Goal: Task Accomplishment & Management: Complete application form

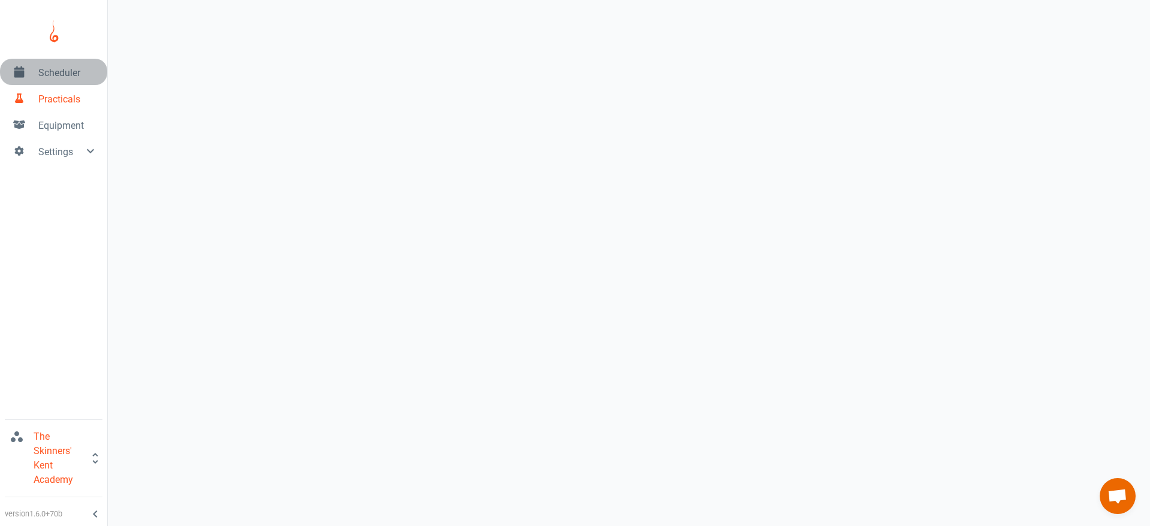
click at [65, 79] on span "Scheduler" at bounding box center [67, 73] width 59 height 14
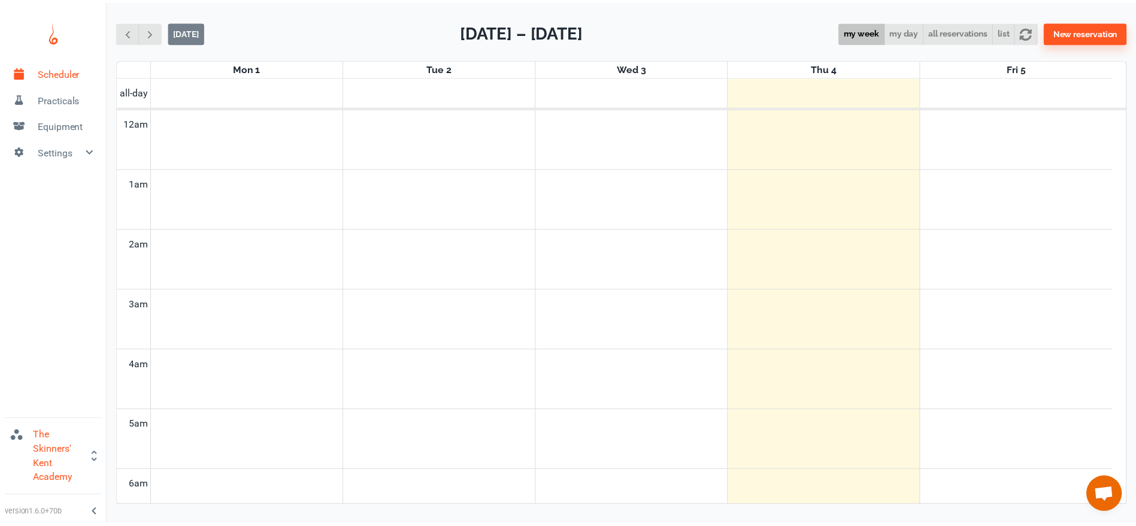
scroll to position [485, 0]
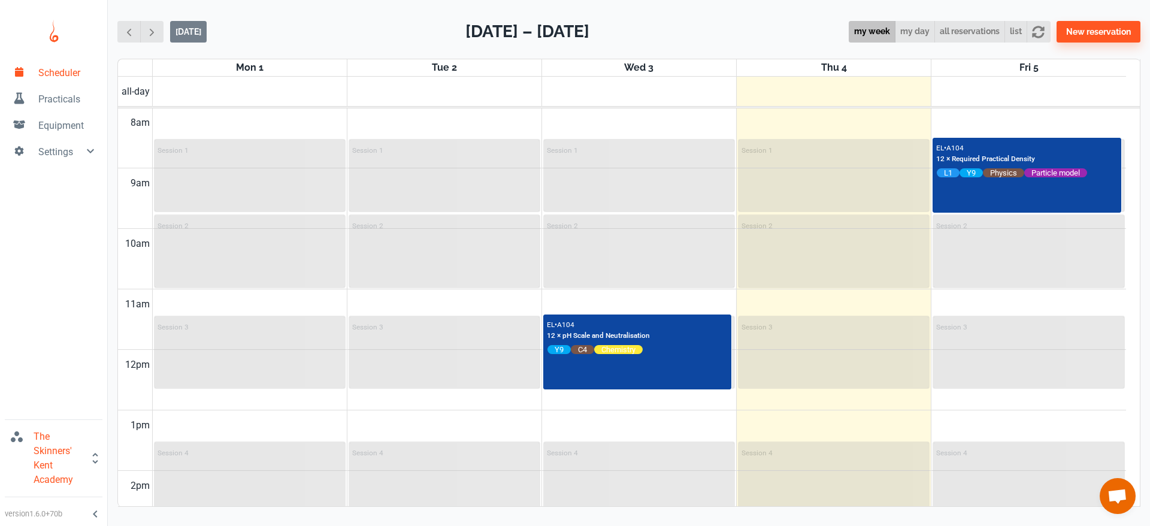
click at [62, 96] on span "Practicals" at bounding box center [67, 99] width 59 height 14
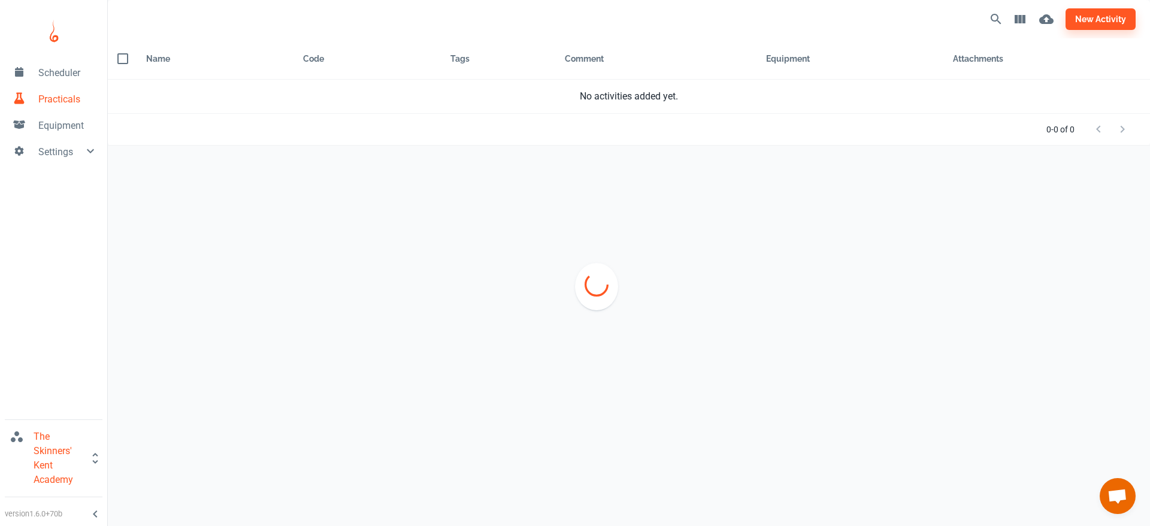
click at [86, 90] on link "Practicals" at bounding box center [53, 98] width 107 height 26
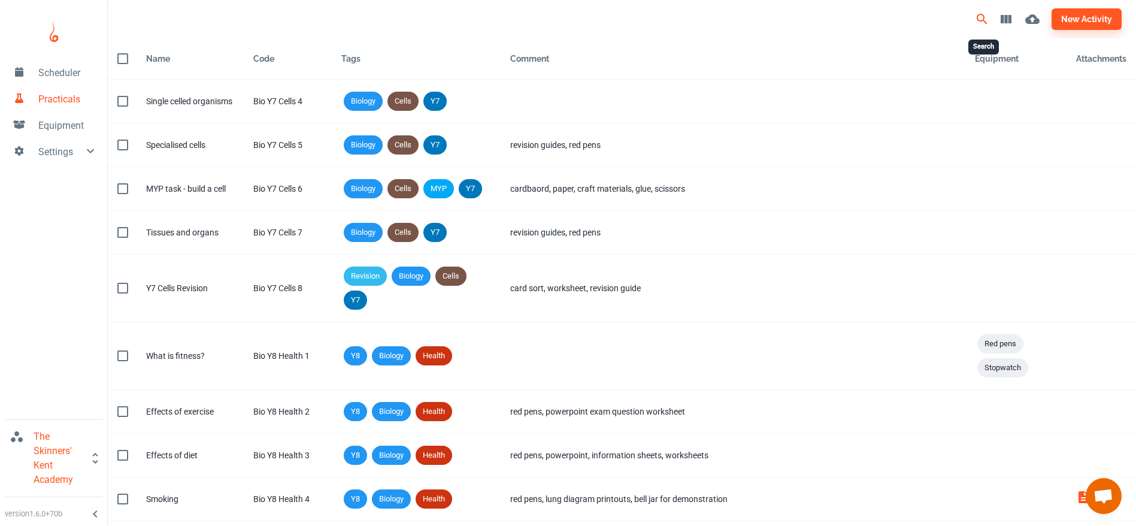
click at [989, 14] on icon "Search" at bounding box center [982, 19] width 14 height 14
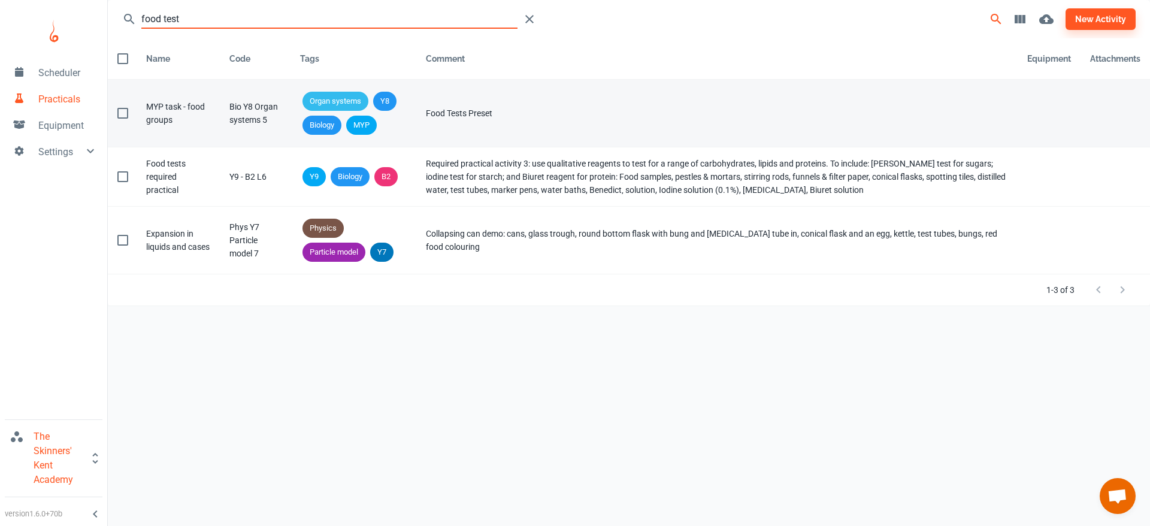
type input "food test"
drag, startPoint x: 265, startPoint y: 131, endPoint x: 249, endPoint y: 115, distance: 22.5
click at [249, 115] on td "Code Bio Y8 Organ systems 5" at bounding box center [255, 114] width 71 height 68
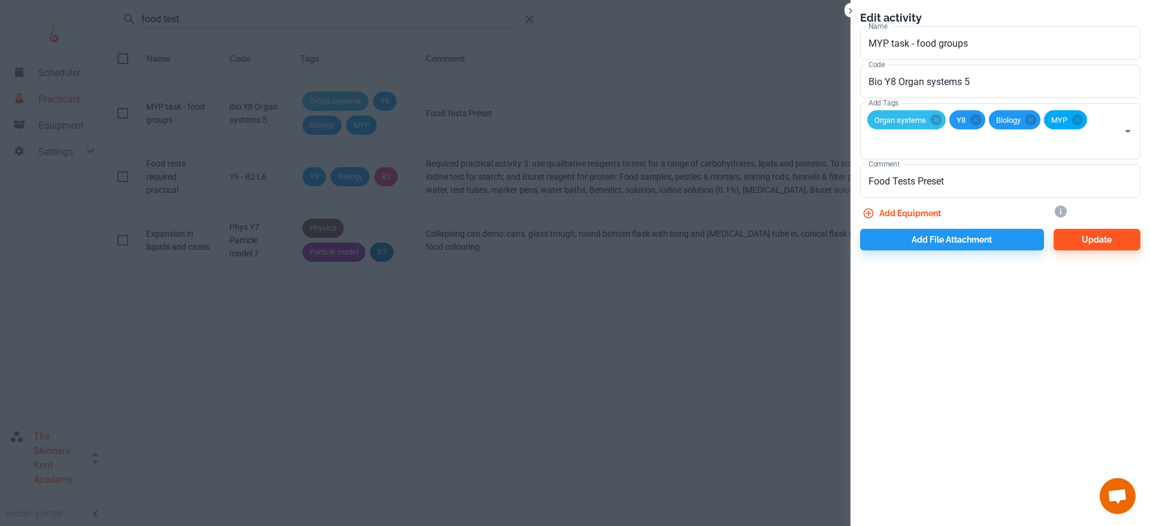
click at [268, 119] on div at bounding box center [575, 263] width 1150 height 526
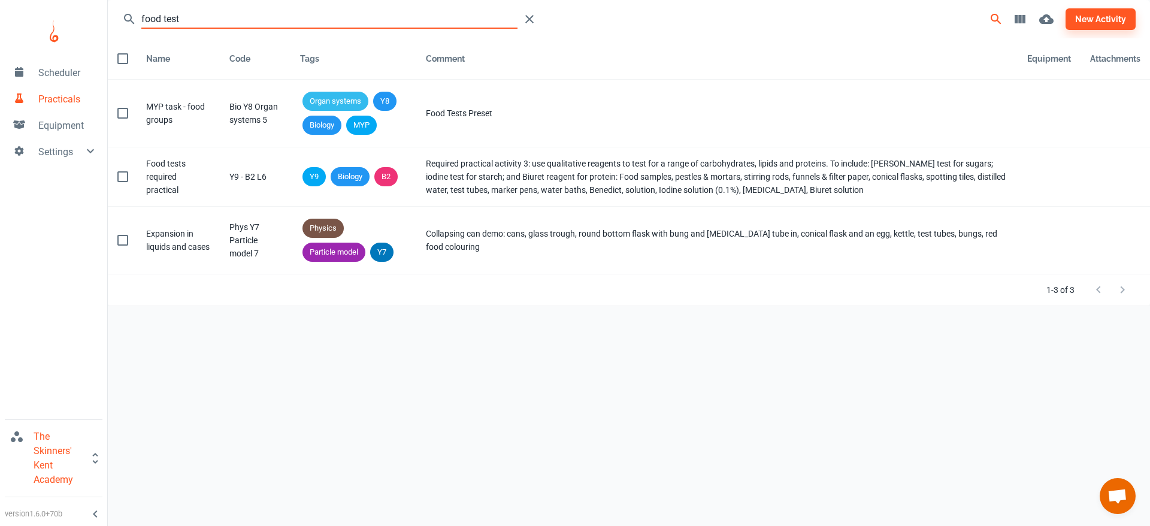
drag, startPoint x: 331, startPoint y: 19, endPoint x: 123, endPoint y: 22, distance: 207.3
click at [123, 22] on div "food test" at bounding box center [378, 19] width 513 height 24
click at [267, 316] on div "food test new activity Name Code Tags Comment Equipment Attachments Name MYP ta…" at bounding box center [629, 253] width 1042 height 507
drag, startPoint x: 258, startPoint y: 9, endPoint x: 52, endPoint y: 21, distance: 206.4
click at [52, 21] on div "Scheduler Practicals Equipment Settings The Skinners' Kent Academy version 1.6.…" at bounding box center [575, 253] width 1150 height 507
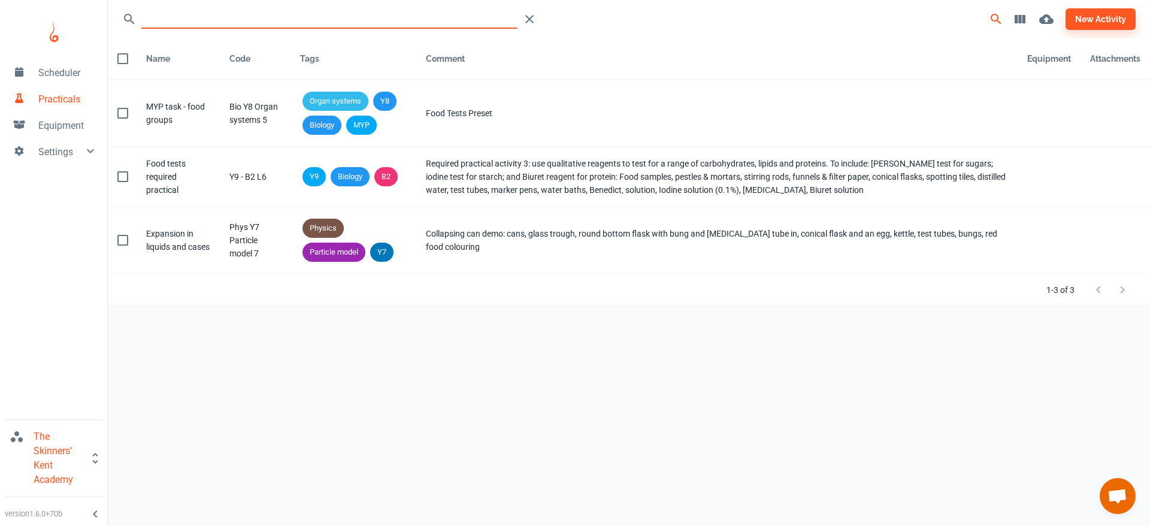
type input "8"
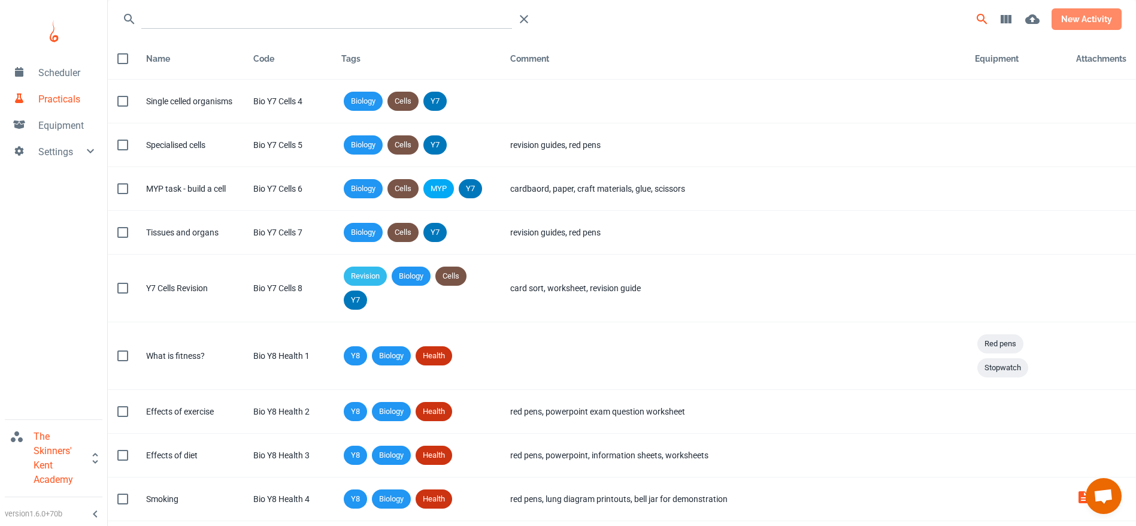
click at [1085, 22] on button "new activity" at bounding box center [1087, 19] width 70 height 22
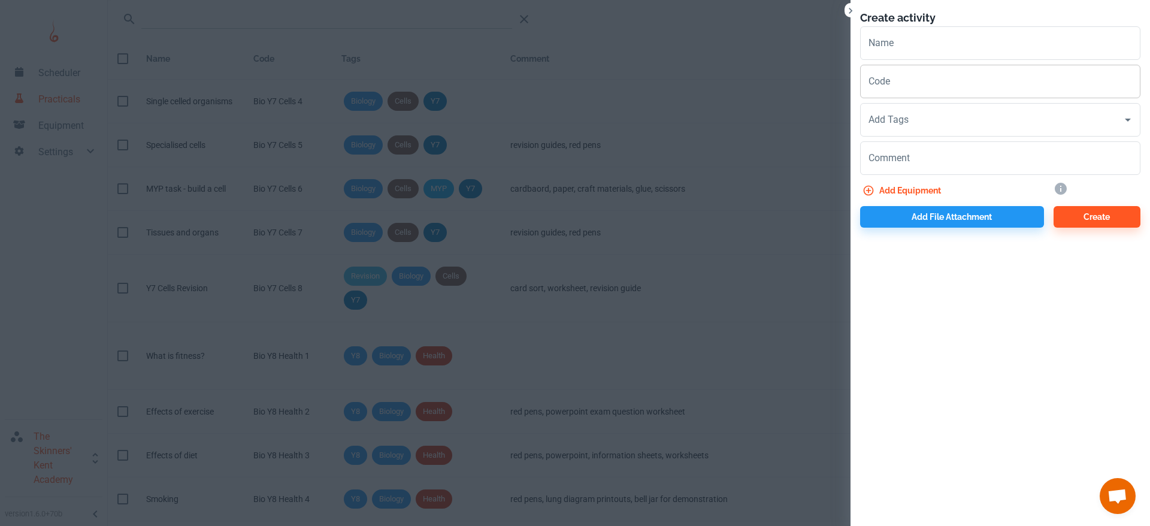
click at [934, 81] on input "Code" at bounding box center [1000, 82] width 280 height 34
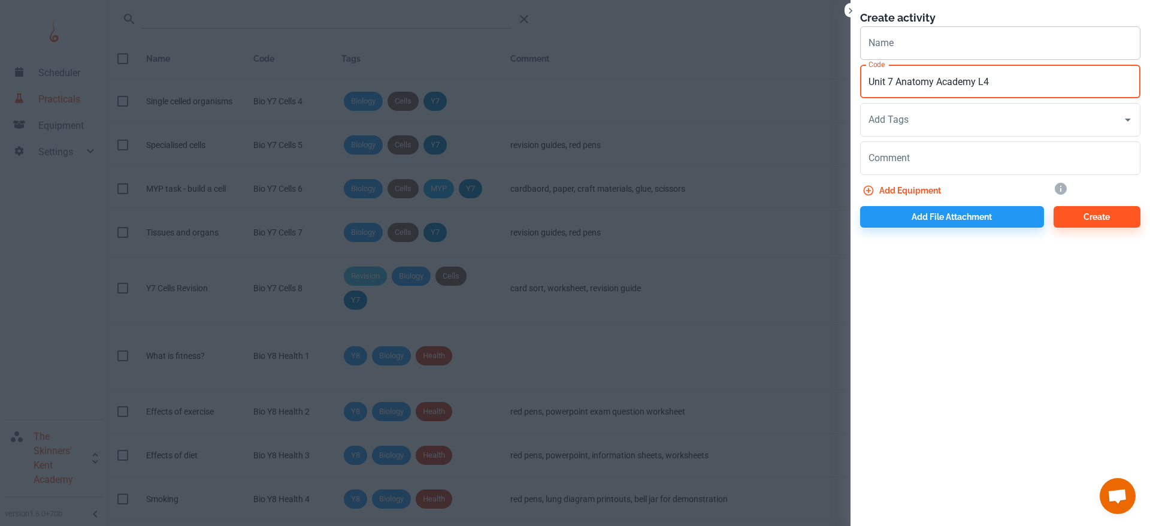
type input "Unit 7 Anatomy Academy L4"
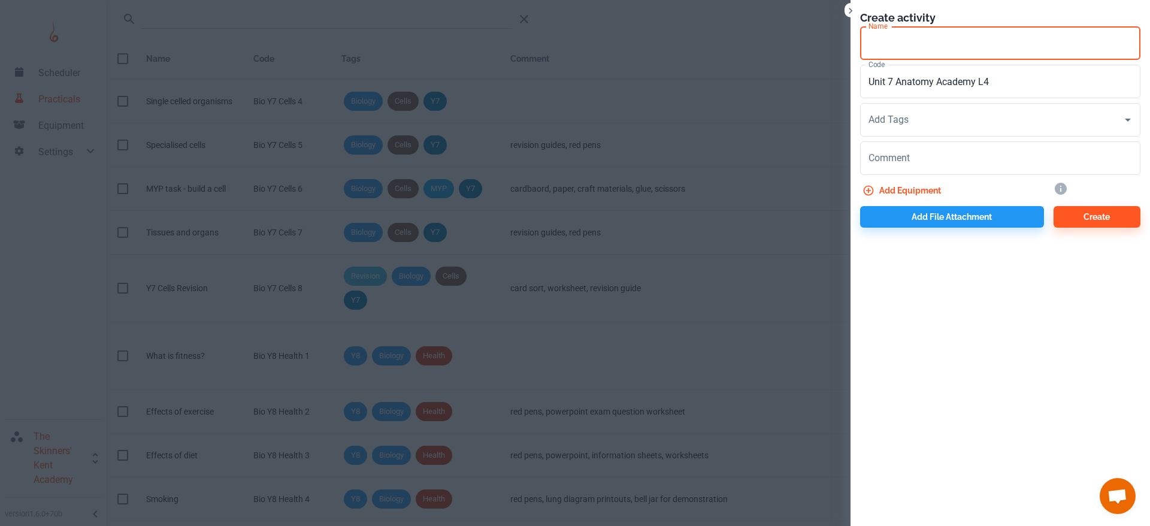
click at [912, 54] on input "Name" at bounding box center [1000, 43] width 280 height 34
type input "Food Tests"
click at [900, 115] on div "Add Tags Add Tags" at bounding box center [1000, 120] width 280 height 34
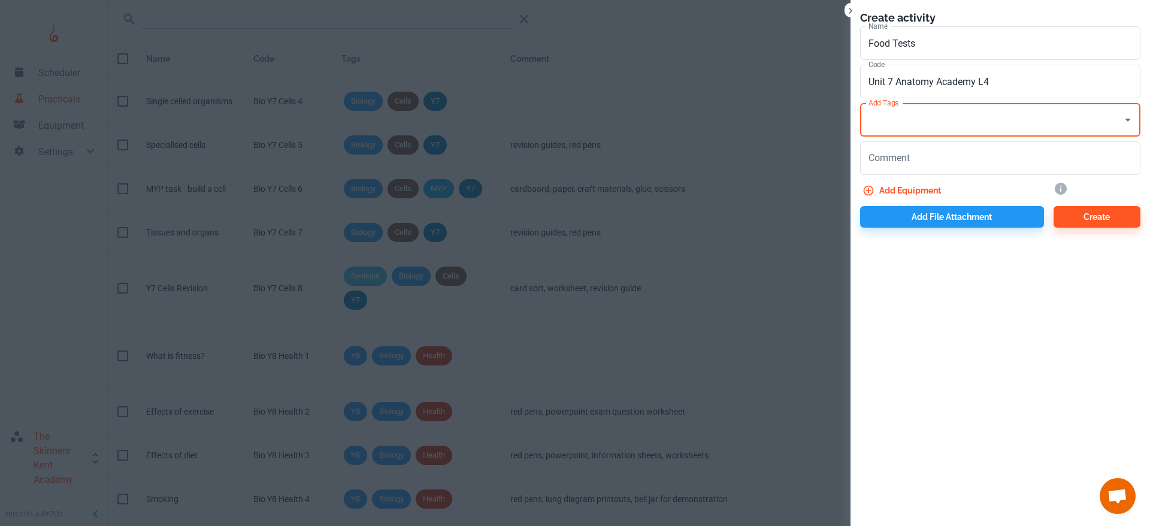
click at [900, 115] on input "Add Tags" at bounding box center [992, 119] width 252 height 23
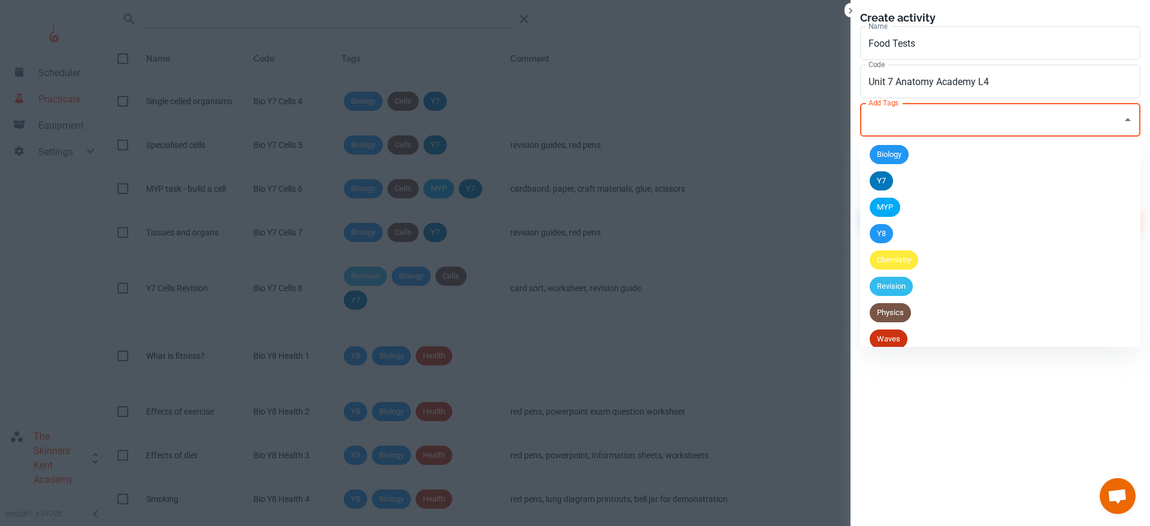
click at [900, 115] on input "Add Tags" at bounding box center [992, 119] width 252 height 23
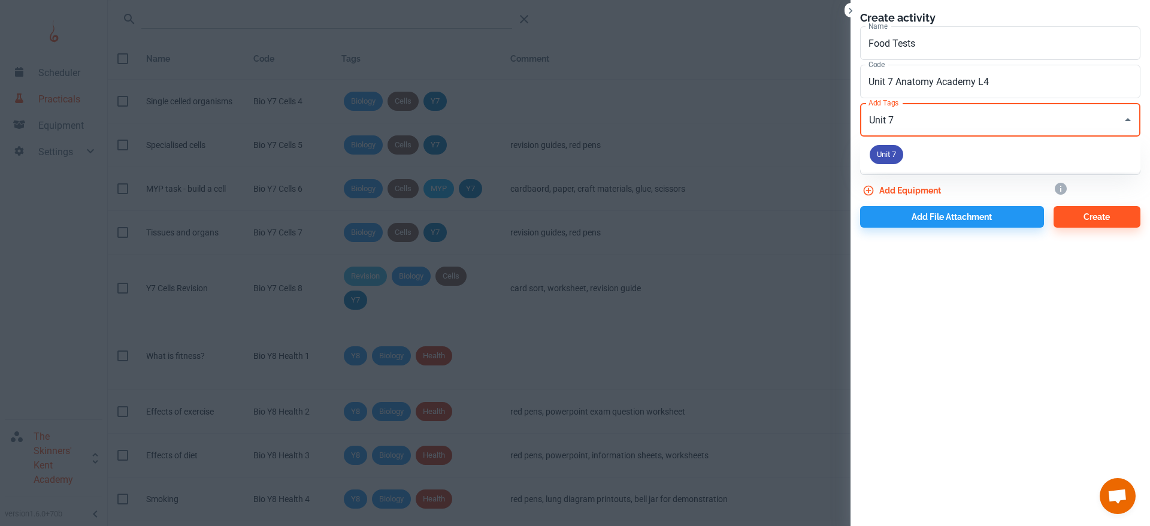
type input "Unit 7"
click at [883, 153] on span "Unit 7" at bounding box center [887, 155] width 34 height 12
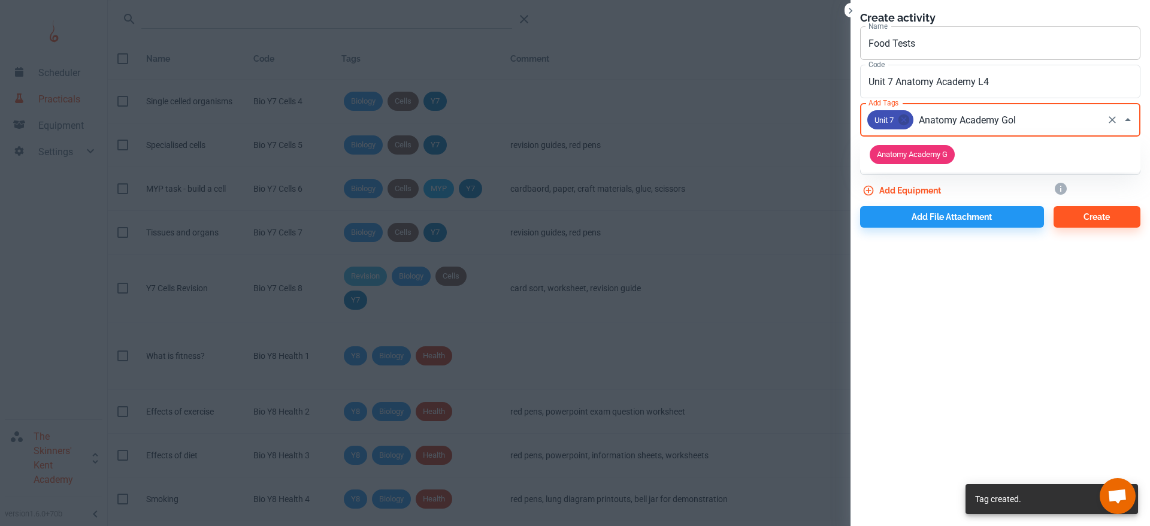
type input "Anatomy Academy Gold"
click at [913, 158] on span "Anatomy Academy Gold" at bounding box center [917, 155] width 95 height 12
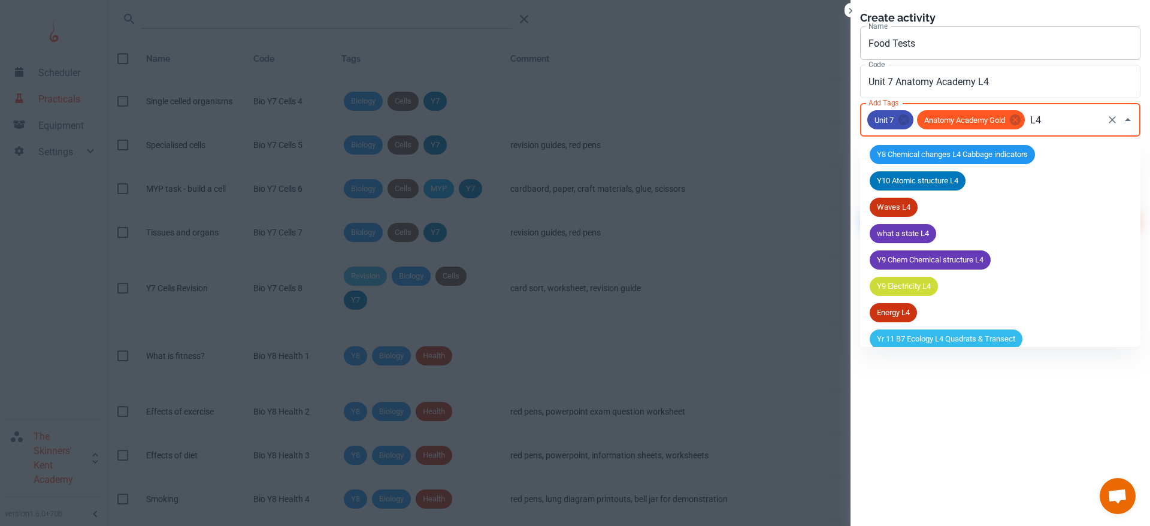
type input "L4"
click at [1054, 206] on button "Create" at bounding box center [1097, 217] width 87 height 22
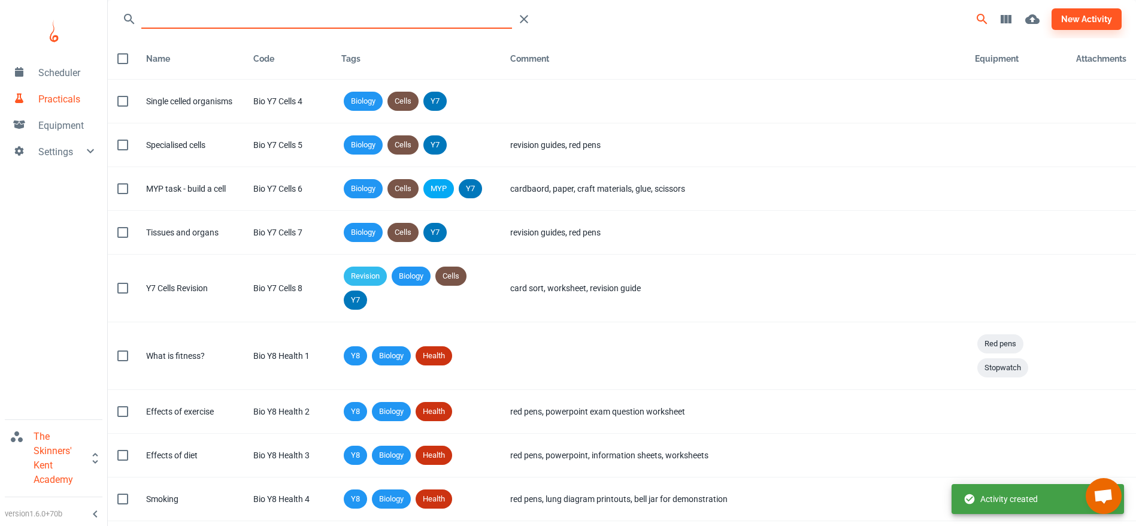
click at [273, 22] on input "Search" at bounding box center [326, 19] width 371 height 19
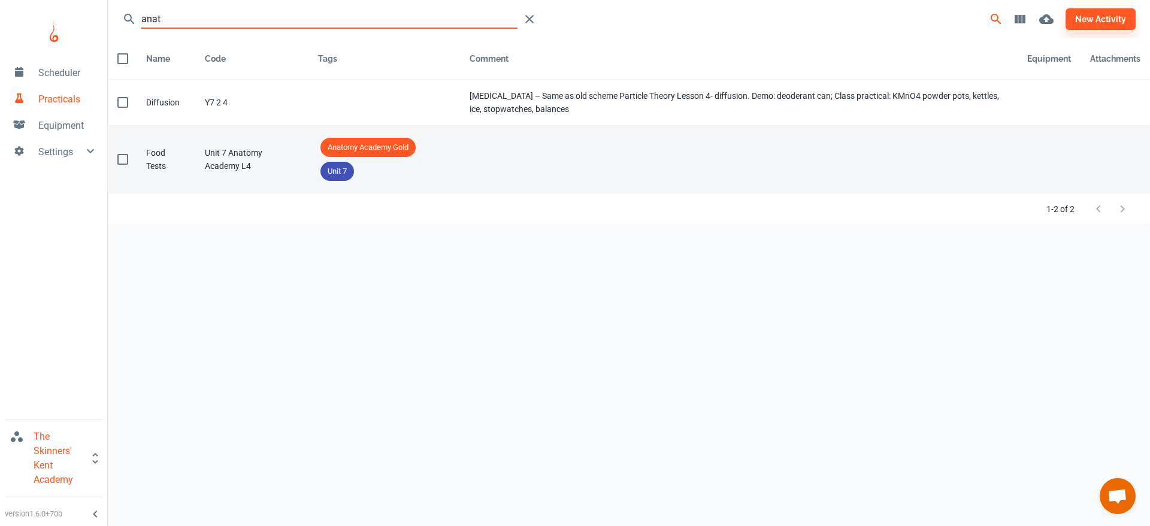
type input "anat"
click at [274, 165] on div "Unit 7 Anatomy Academy L4" at bounding box center [252, 159] width 94 height 26
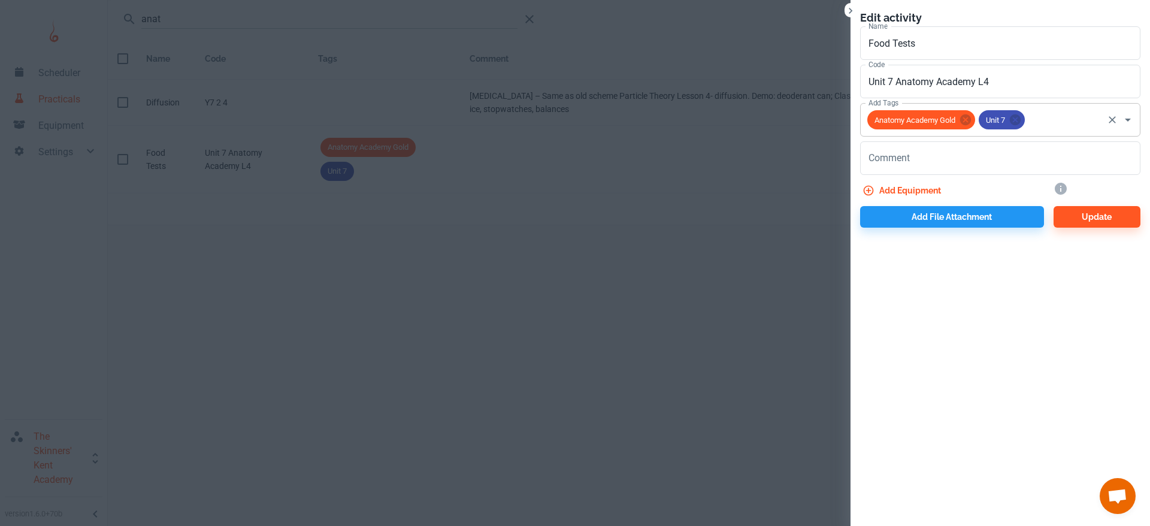
click at [1045, 114] on input "Add Tags" at bounding box center [1064, 119] width 75 height 23
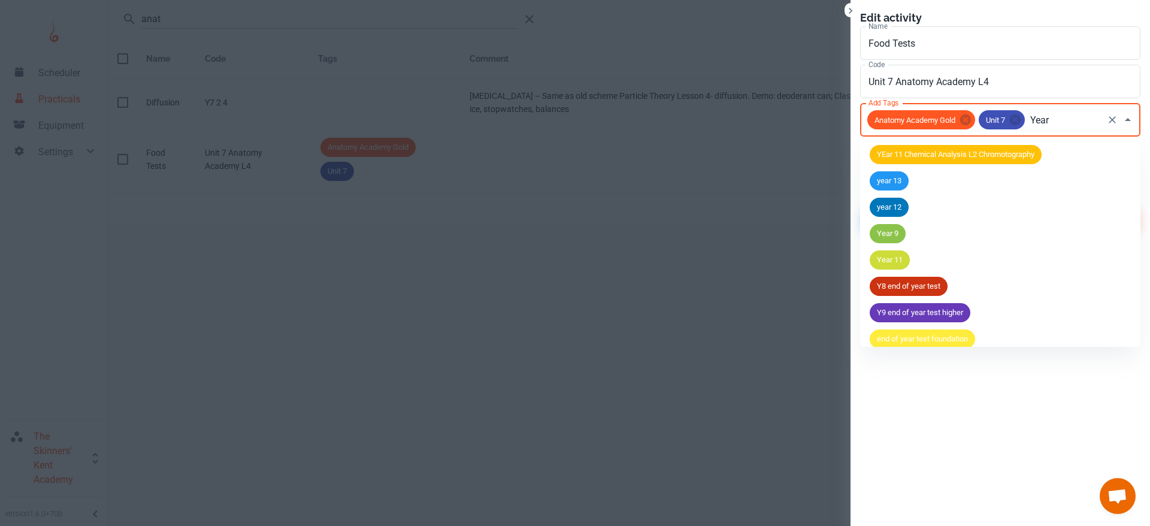
type input "Year 8"
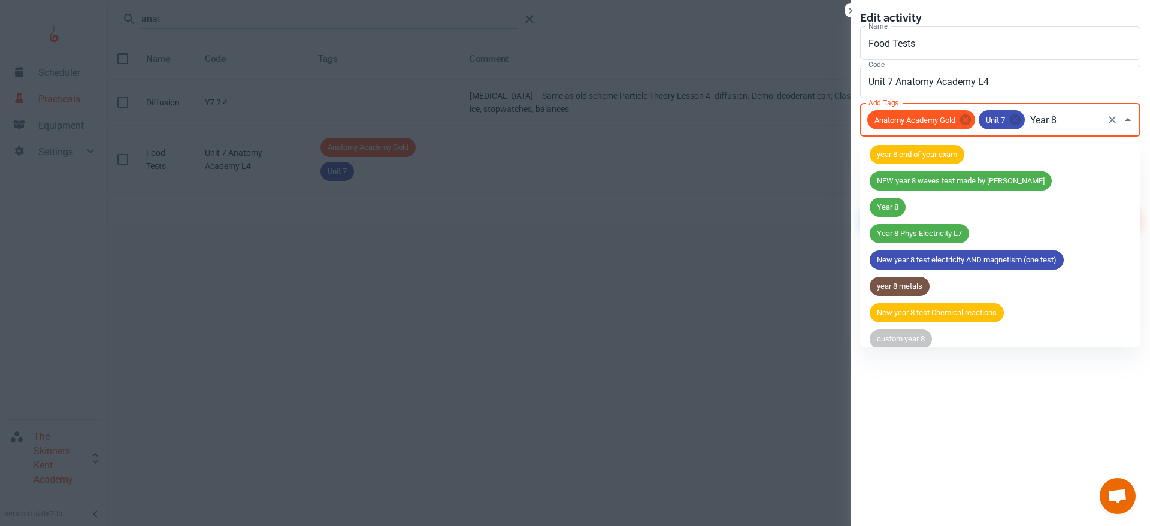
click at [877, 198] on div "Year 8" at bounding box center [888, 207] width 36 height 19
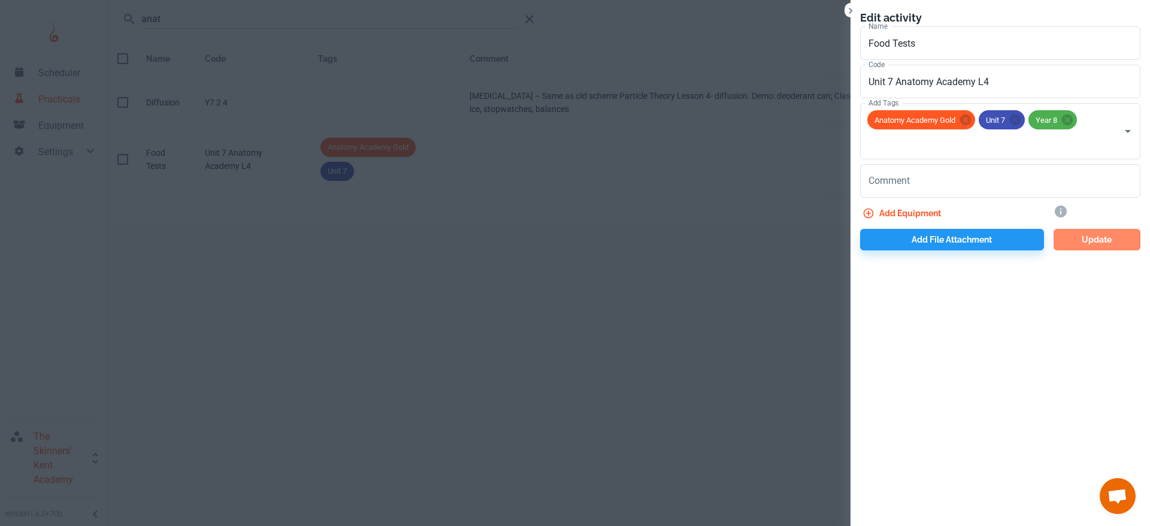
click at [1076, 238] on button "Update" at bounding box center [1097, 240] width 87 height 22
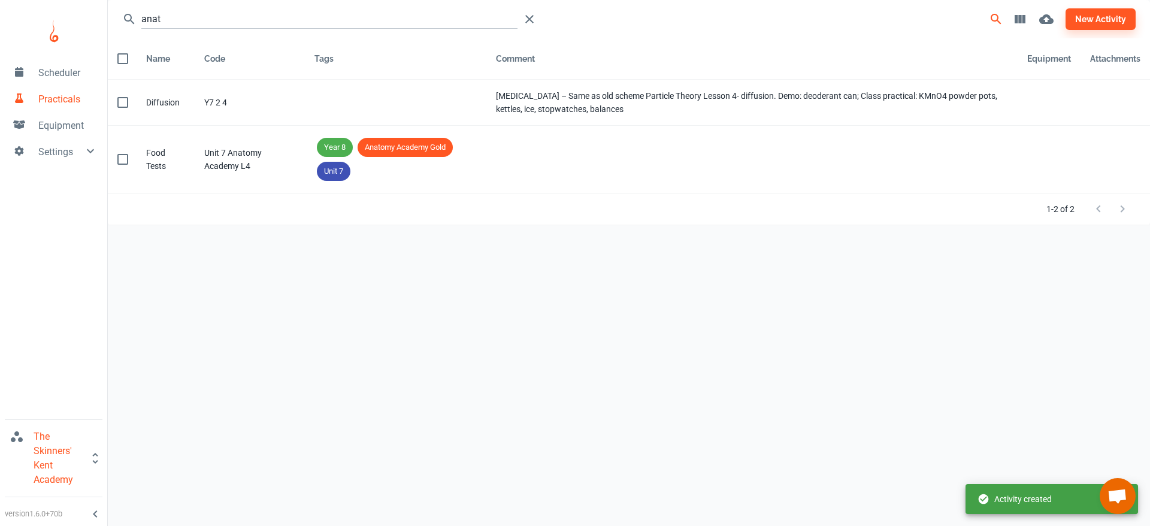
click at [640, 404] on div "anat new activity Name Code Tags Comment Equipment Attachments Name Diffusion C…" at bounding box center [629, 253] width 1042 height 507
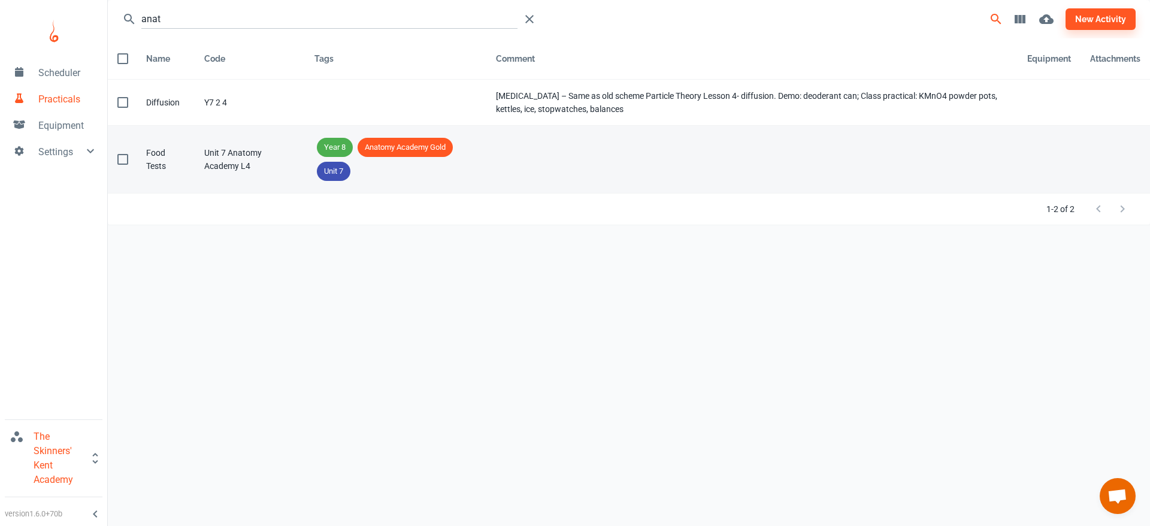
click at [650, 132] on td "Comment" at bounding box center [751, 160] width 531 height 68
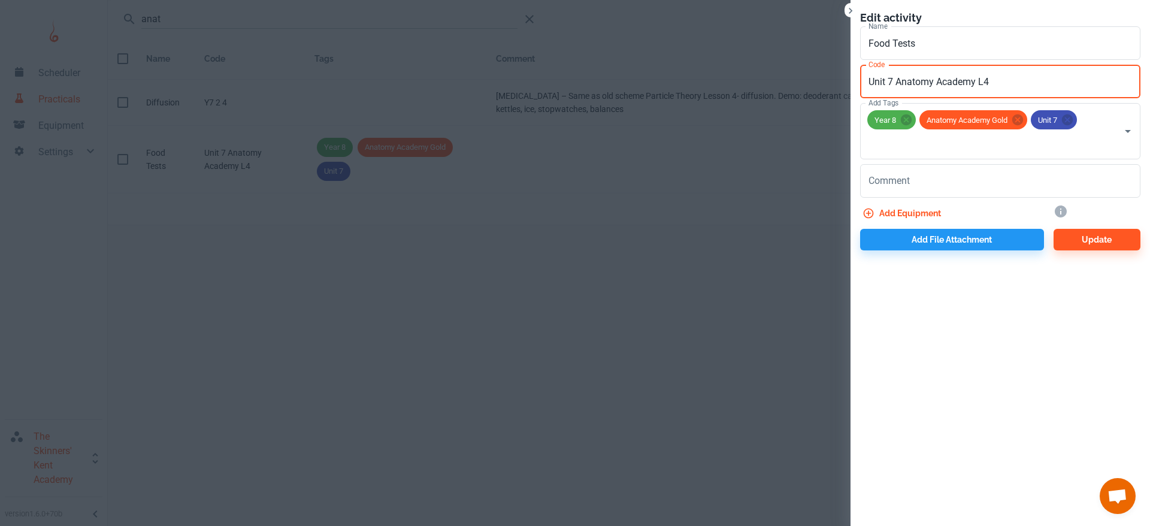
drag, startPoint x: 1012, startPoint y: 71, endPoint x: 827, endPoint y: 98, distance: 187.5
click at [827, 98] on div "Edit activity Name Food Tests Name Code Unit 7 Anatomy Academy L4 Code Add Tags…" at bounding box center [575, 263] width 1150 height 526
click at [999, 84] on input "Unit 7 Anatomy Academy L4" at bounding box center [1000, 82] width 280 height 34
type input "Unit 7 Anatomy Academy L5"
click at [961, 317] on div "Edit activity Name Food Tests Name Code Unit 7 Anatomy Academy L5 Code Add Tags…" at bounding box center [1000, 263] width 299 height 526
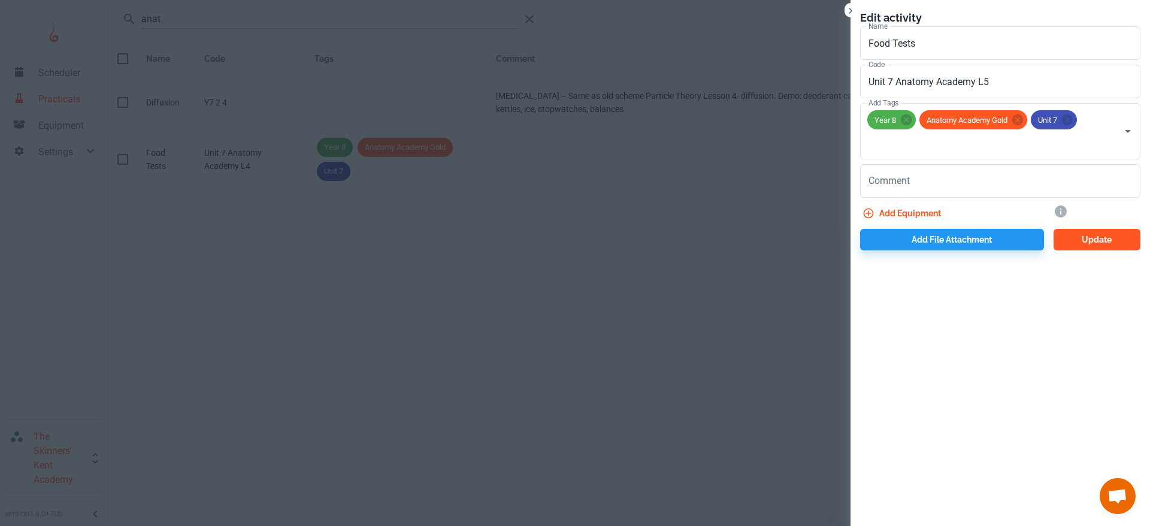
click at [1100, 241] on button "Update" at bounding box center [1097, 240] width 87 height 22
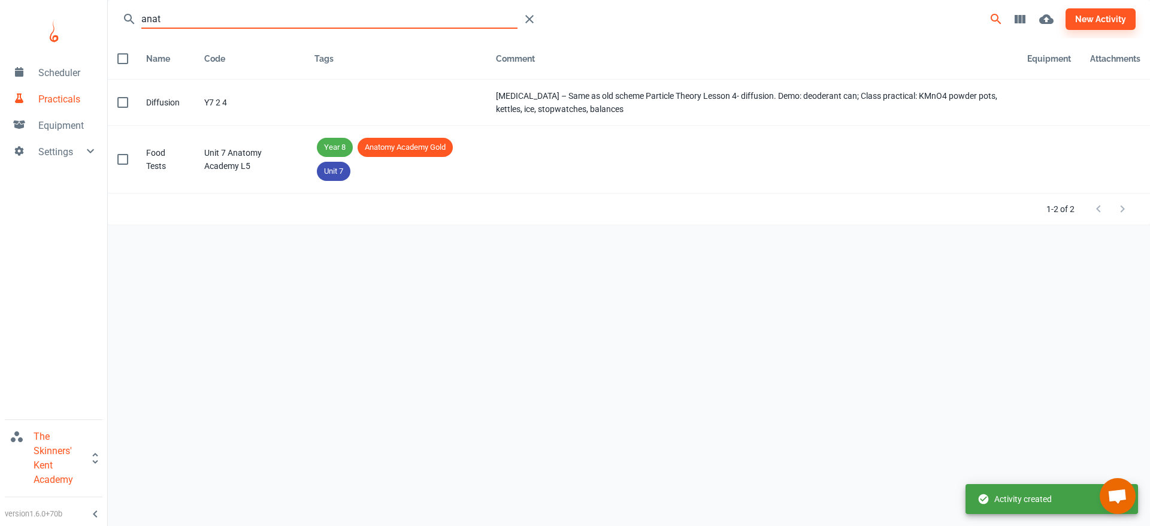
drag, startPoint x: 220, startPoint y: 18, endPoint x: 80, endPoint y: 25, distance: 140.9
click at [80, 25] on div "Scheduler Practicals Equipment Settings The Skinners' Kent Academy version 1.6.…" at bounding box center [575, 253] width 1150 height 507
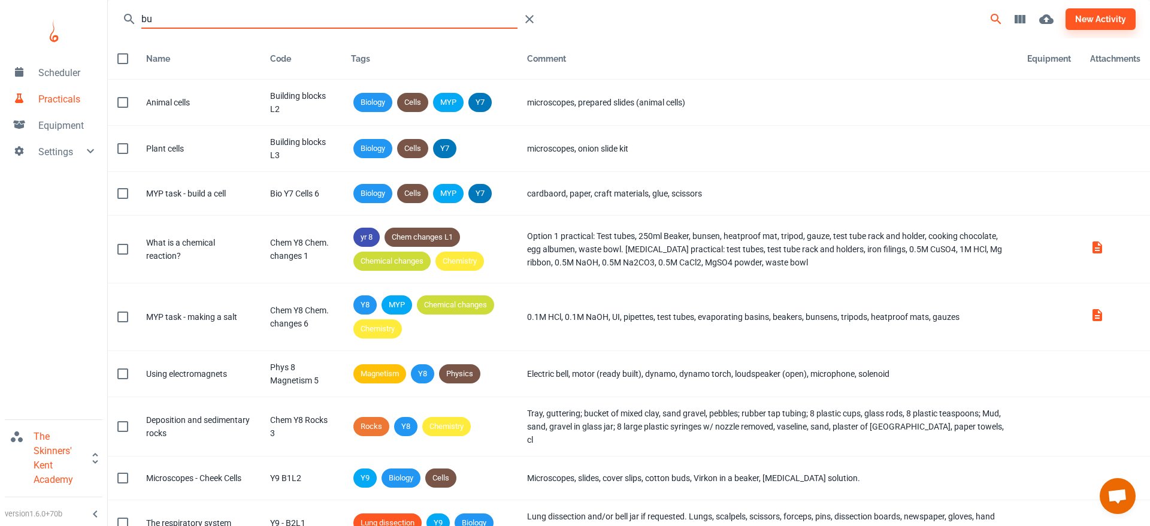
type input "b"
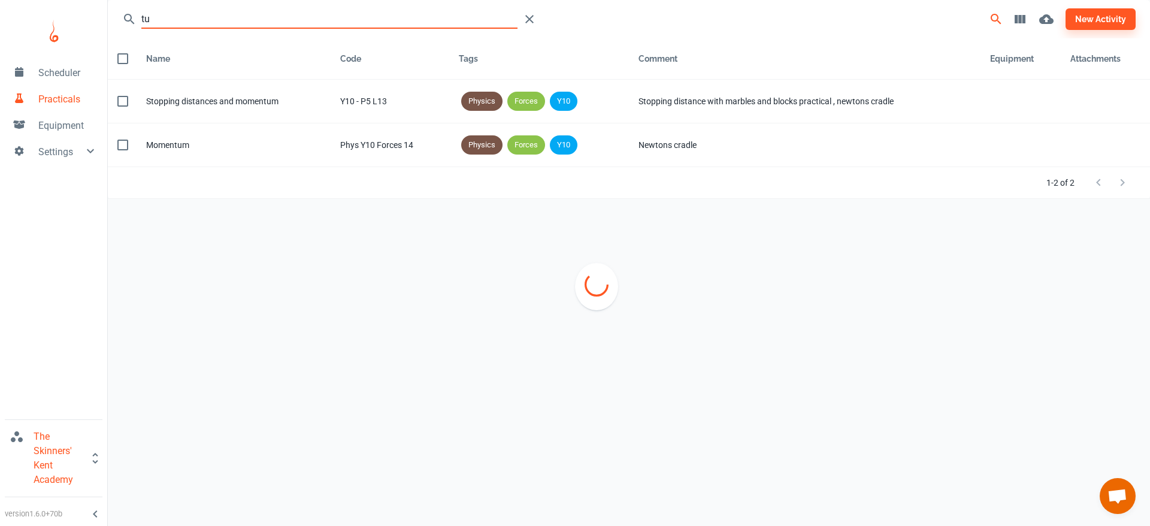
type input "t"
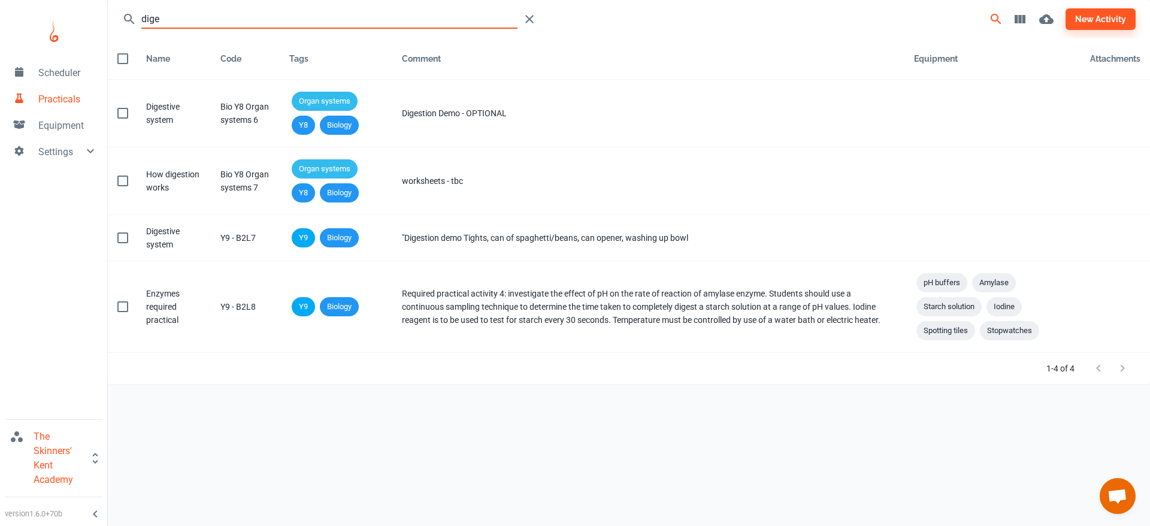
type input "dige"
click at [1094, 11] on button "new activity" at bounding box center [1101, 19] width 70 height 22
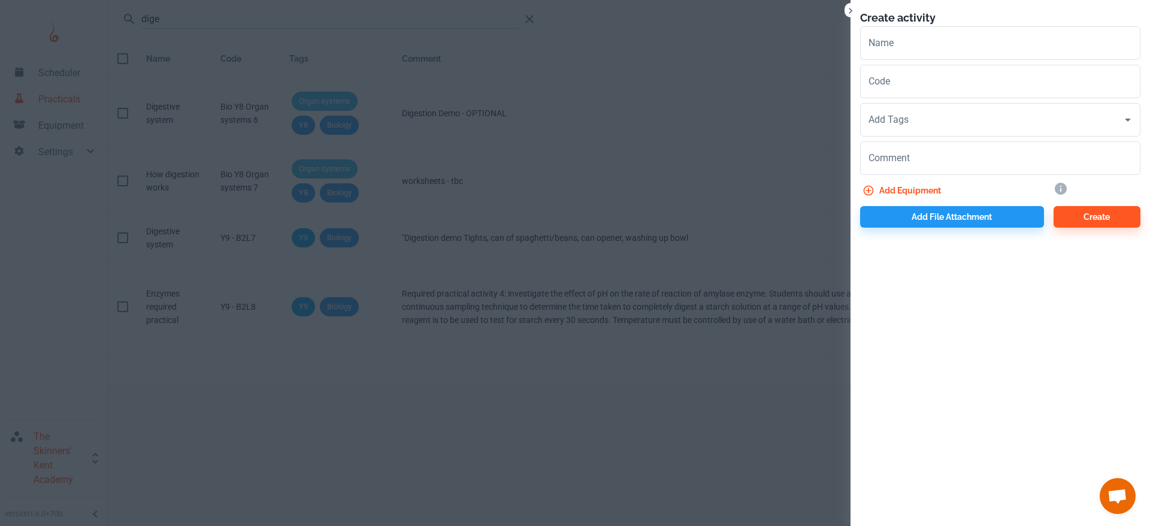
click at [647, 249] on div at bounding box center [575, 263] width 1150 height 526
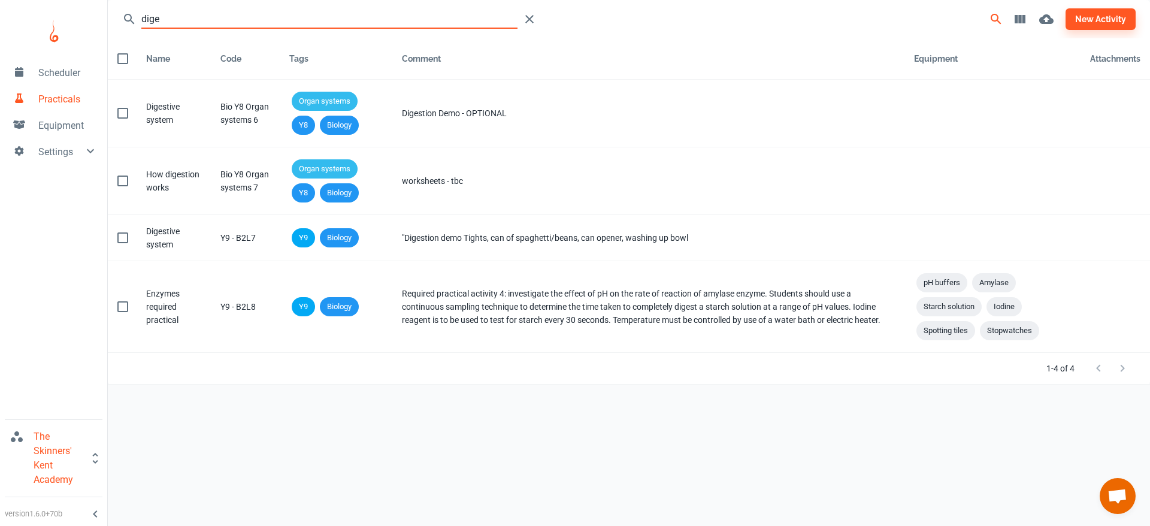
drag, startPoint x: 218, startPoint y: 10, endPoint x: 49, endPoint y: -7, distance: 169.7
click at [49, 0] on html "Scheduler Practicals Equipment Settings The Skinners' Kent Academy version 1.6.…" at bounding box center [575, 263] width 1150 height 526
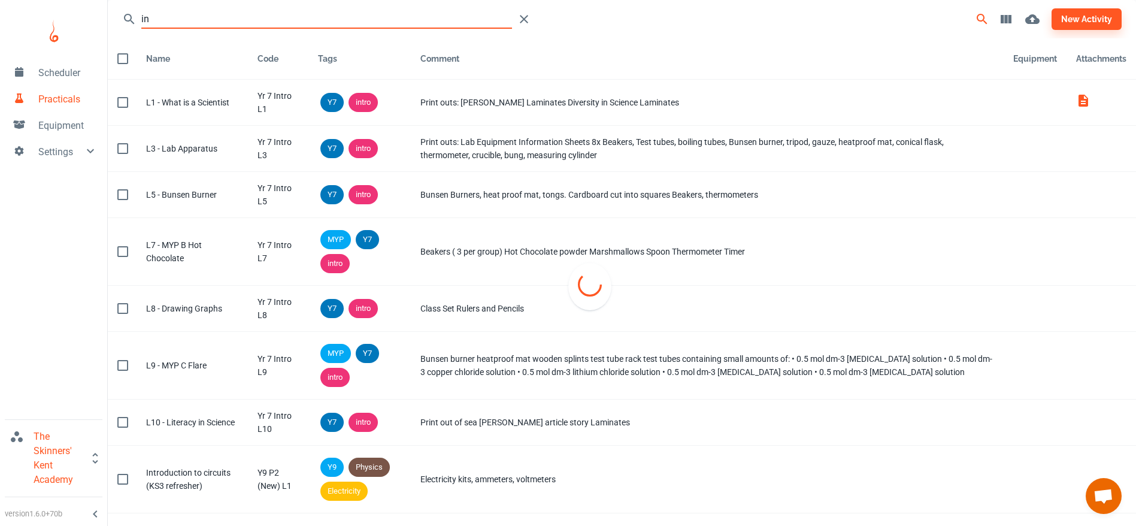
type input "i"
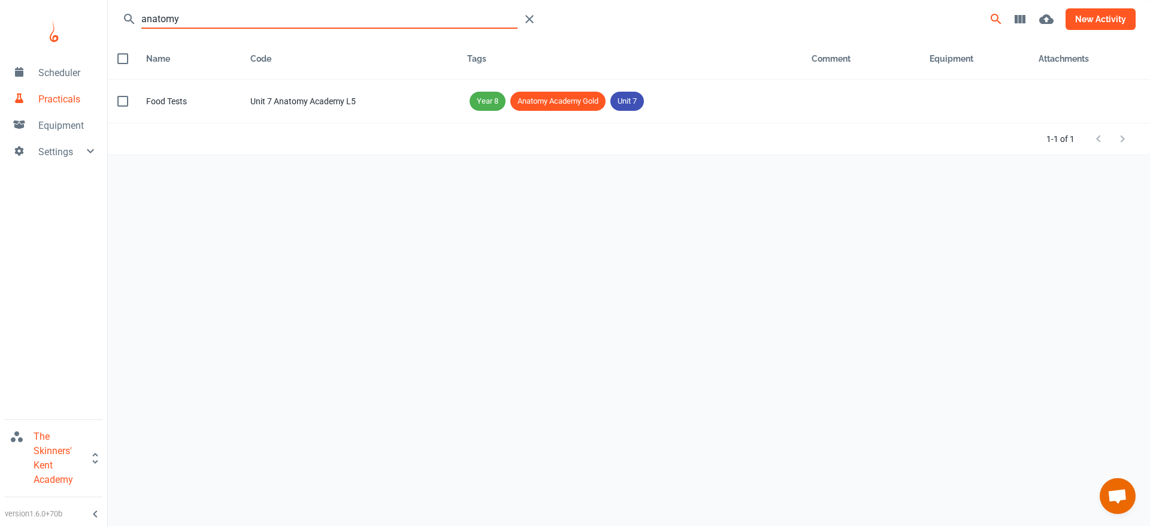
type input "anatomy"
click at [1100, 14] on button "new activity" at bounding box center [1101, 19] width 70 height 22
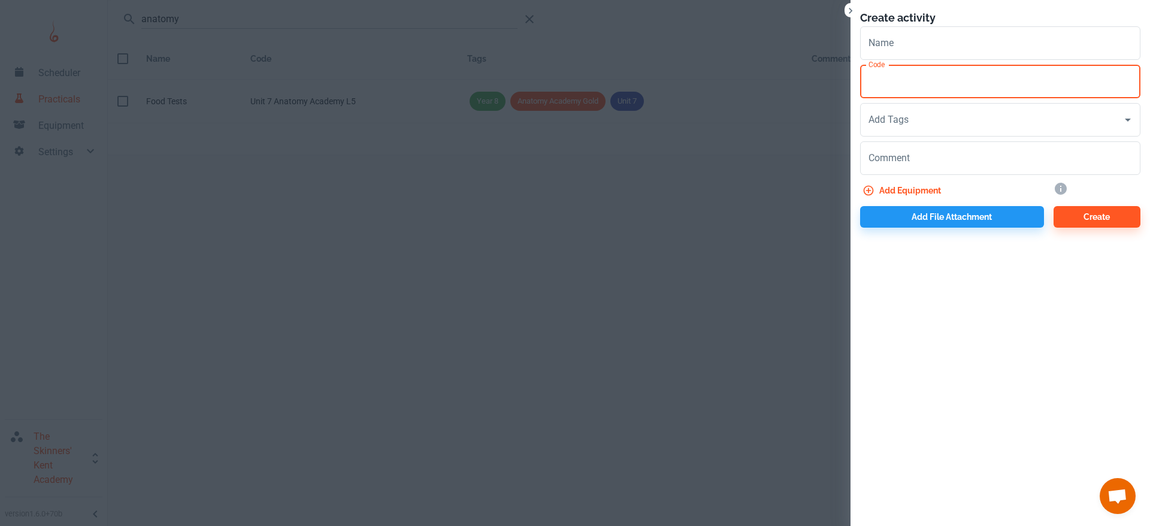
click at [989, 85] on input "Code" at bounding box center [1000, 82] width 280 height 34
type input "Unit 7 Anatomy Academy L6"
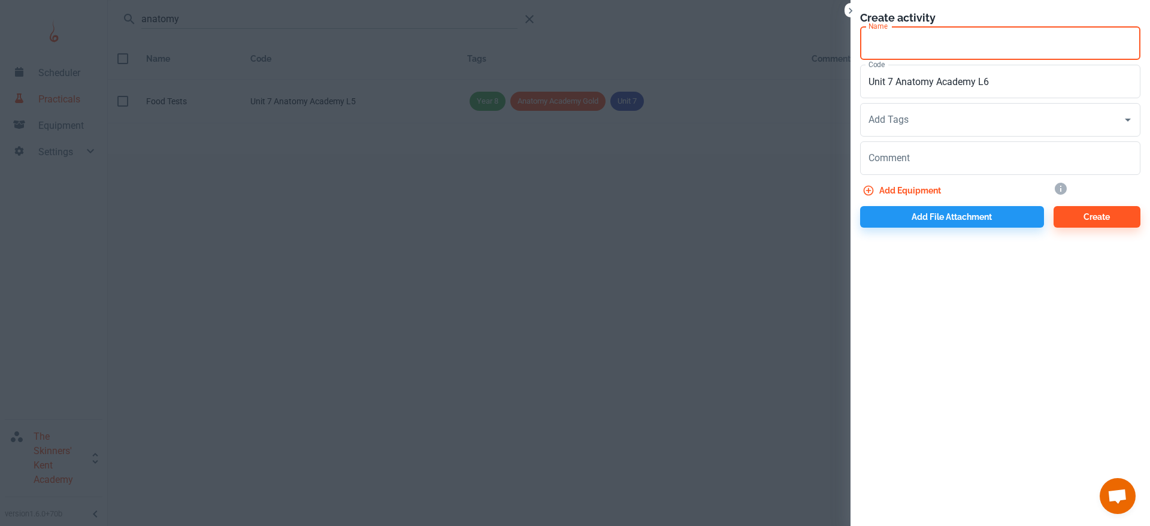
click at [934, 52] on input "Name" at bounding box center [1000, 43] width 280 height 34
type input "Tums to Bums Demonstration"
click at [985, 121] on input "Add Tags" at bounding box center [992, 119] width 252 height 23
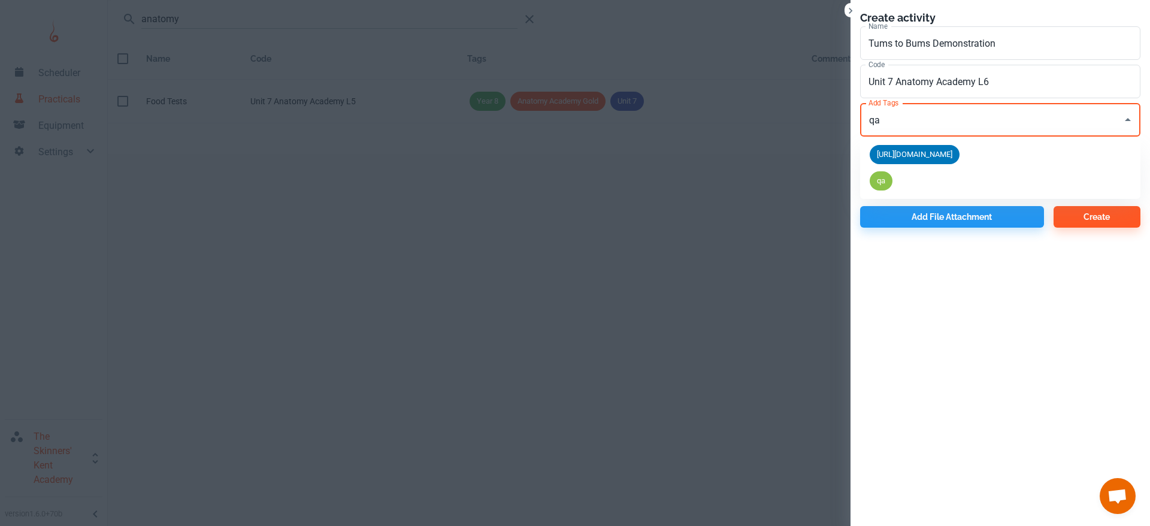
type input "q"
type input "A"
click at [985, 121] on input "Add Tags" at bounding box center [992, 119] width 252 height 23
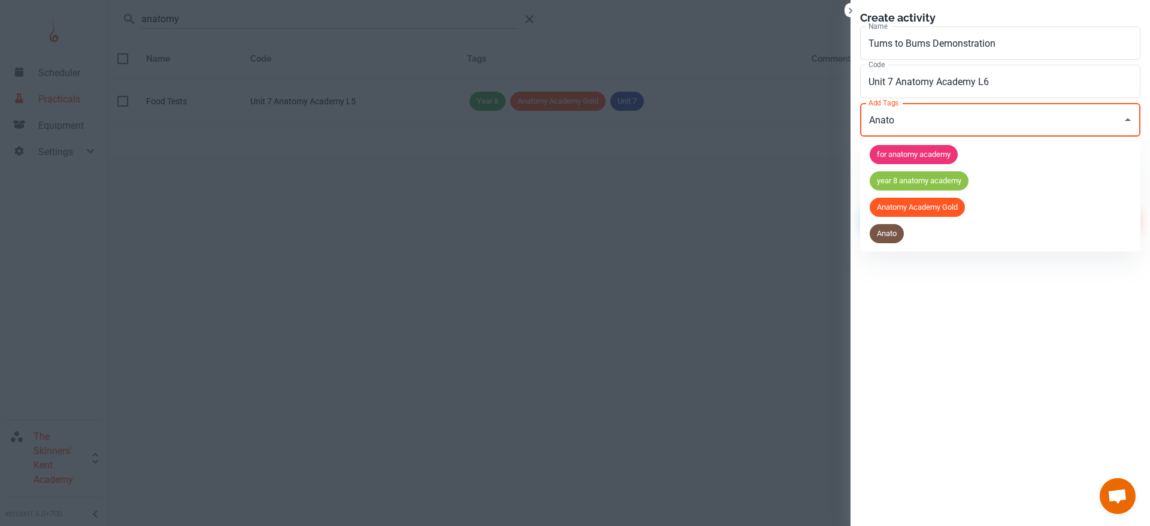
type input "Anatom"
click at [918, 201] on span "Anatomy Academy Gold" at bounding box center [917, 207] width 95 height 12
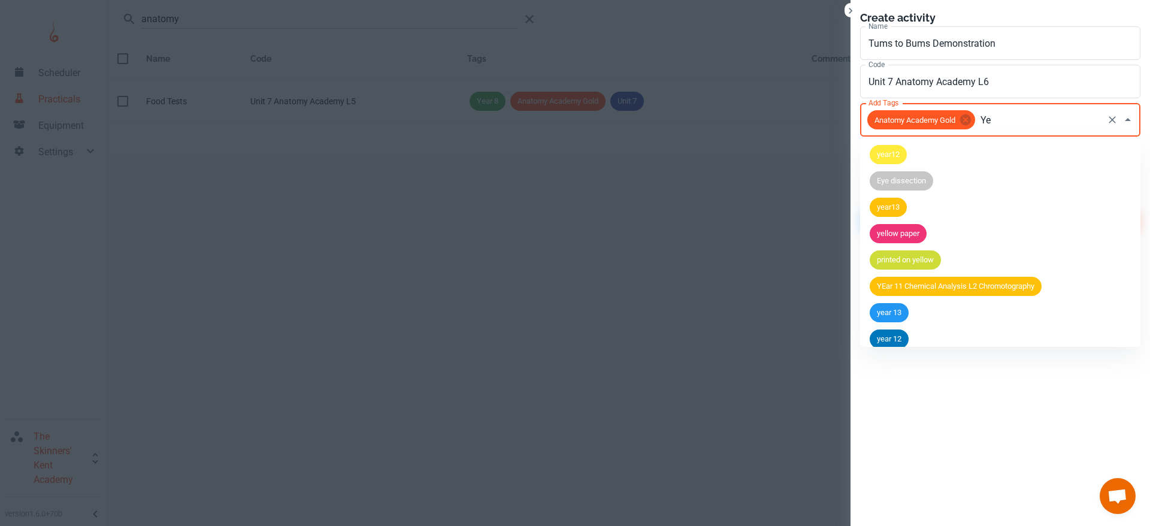
type input "Y"
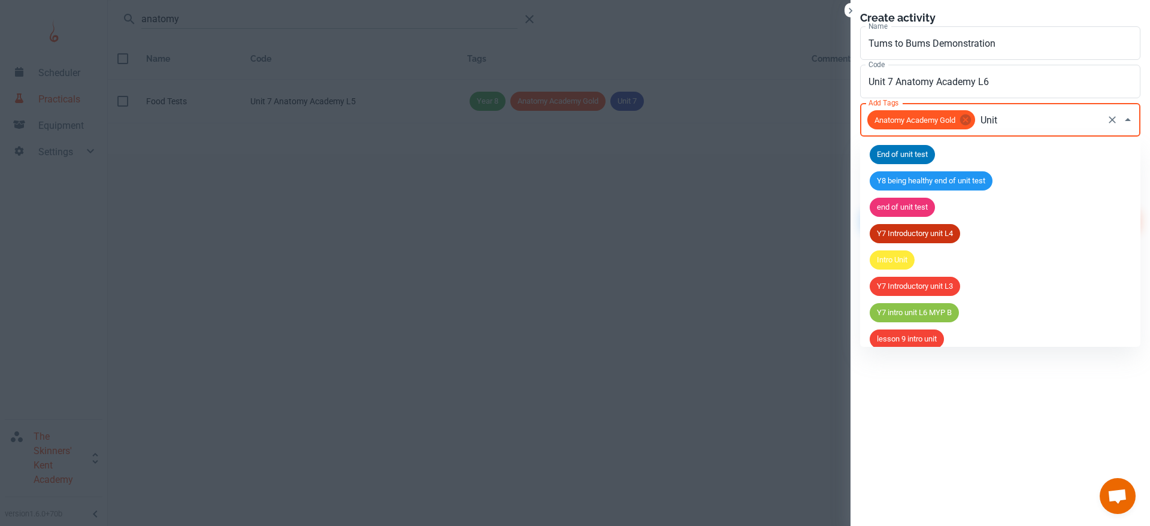
type input "Unit 7"
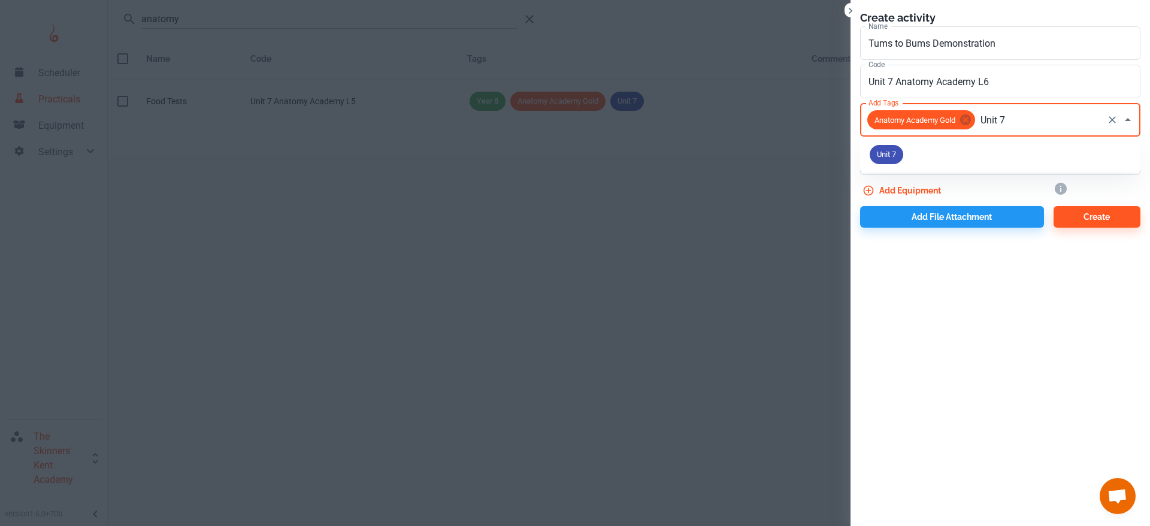
click at [878, 157] on span "Unit 7" at bounding box center [887, 155] width 34 height 12
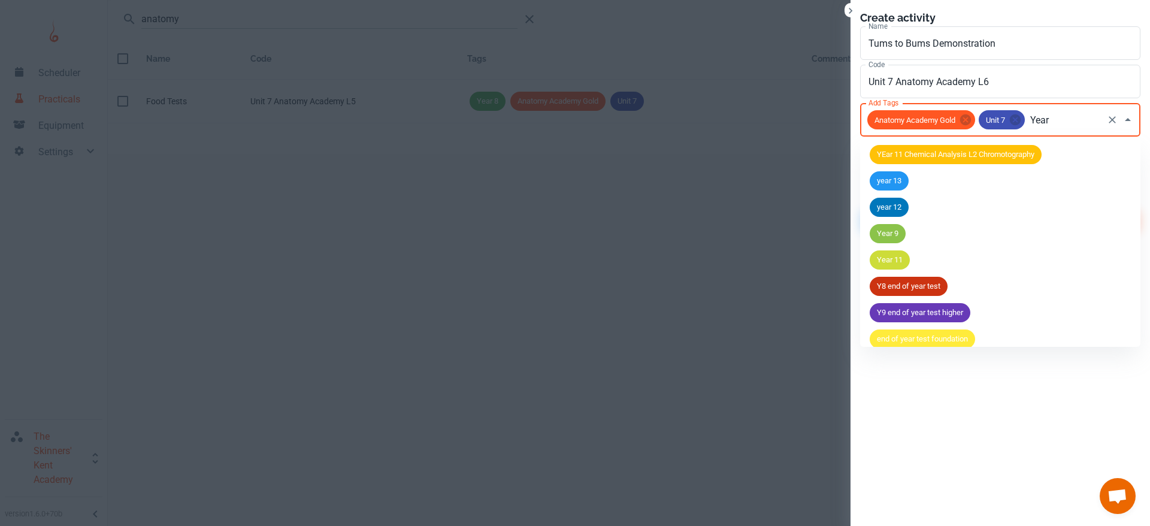
type input "Year 8"
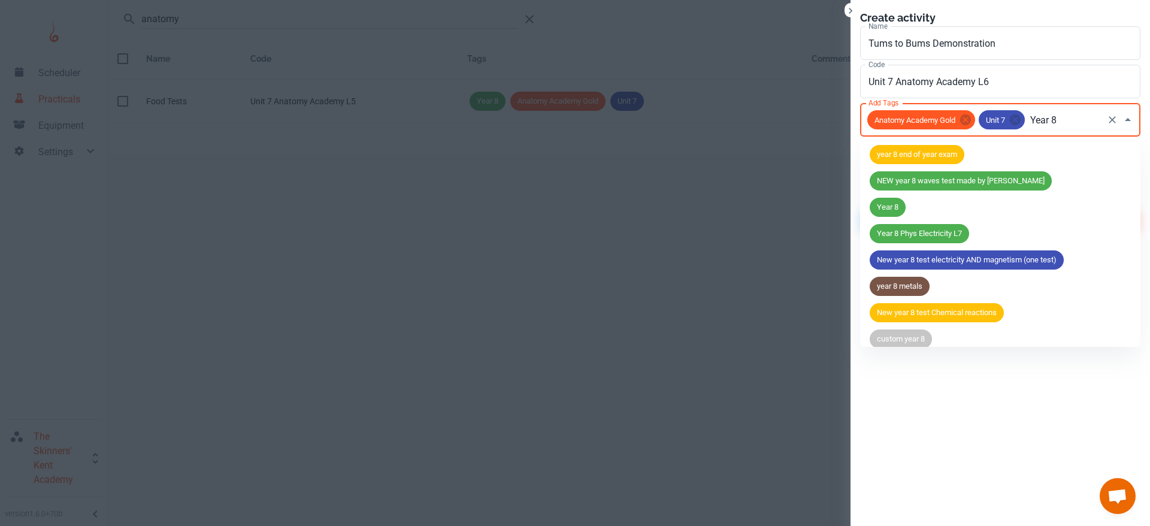
click at [887, 198] on div "Year 8" at bounding box center [888, 207] width 36 height 19
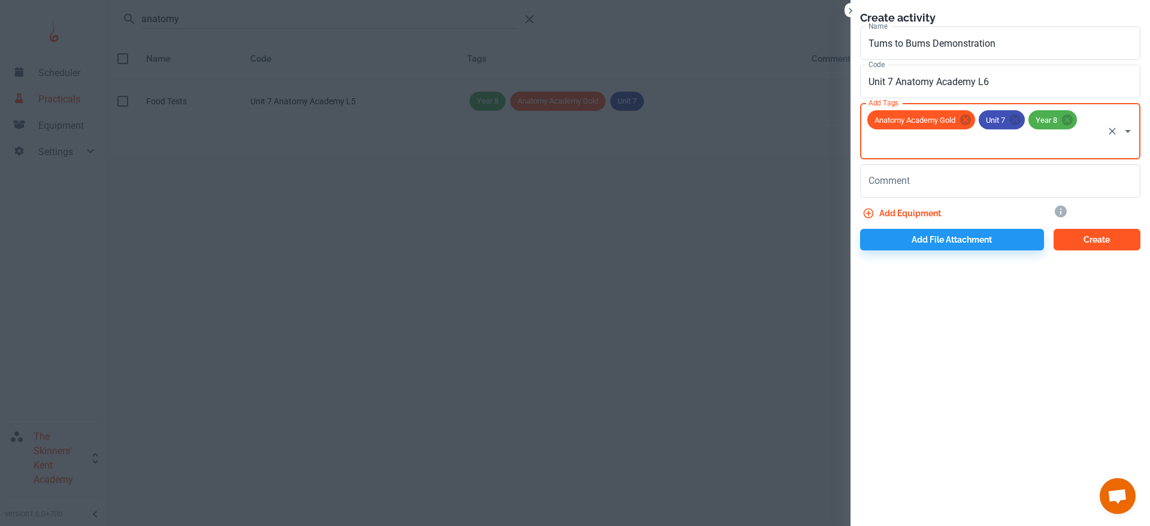
click at [1095, 239] on button "Create" at bounding box center [1097, 240] width 87 height 22
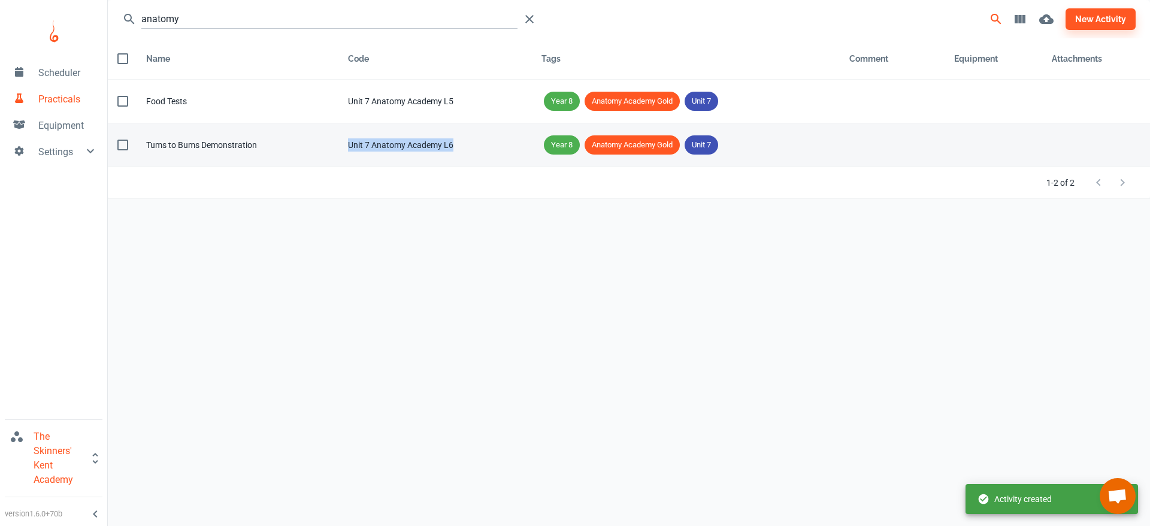
drag, startPoint x: 459, startPoint y: 140, endPoint x: 344, endPoint y: 148, distance: 114.7
click at [344, 148] on td "Code Unit 7 Anatomy Academy L6" at bounding box center [434, 145] width 193 height 44
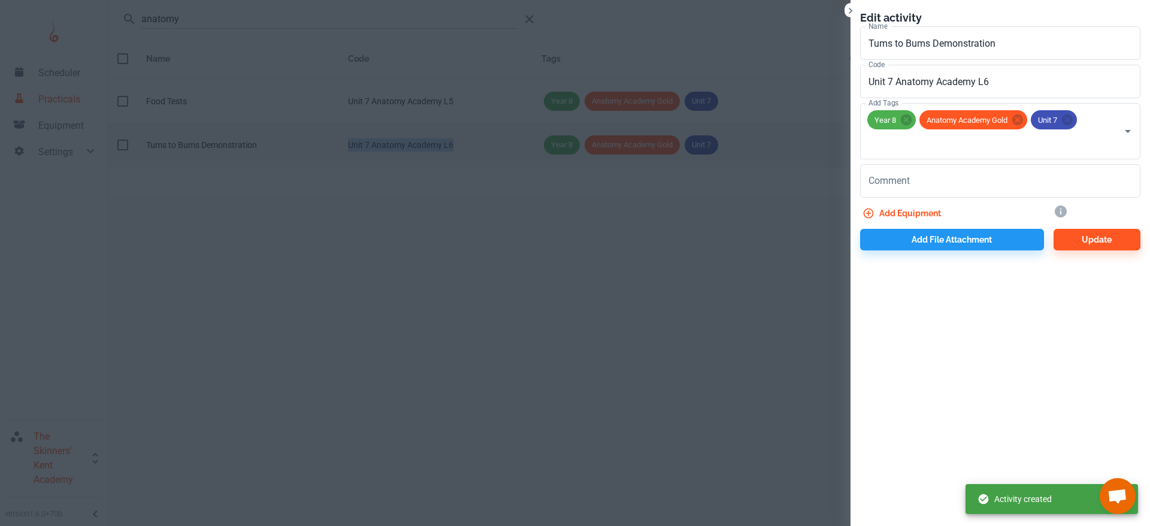
copy div "Unit 7 Anatomy Academy L6"
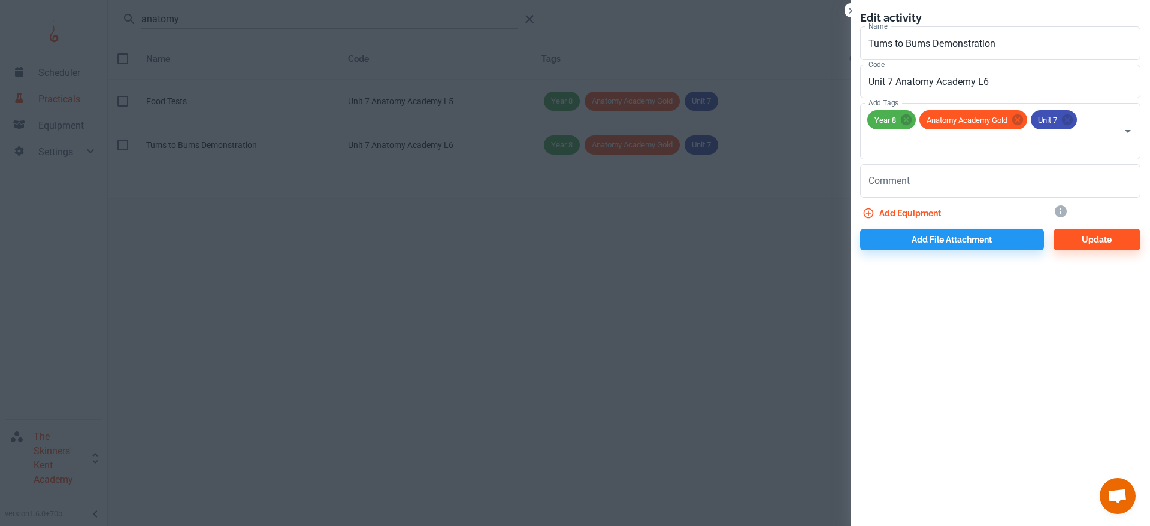
click at [694, 205] on div at bounding box center [575, 263] width 1150 height 526
